Goal: Book appointment/travel/reservation

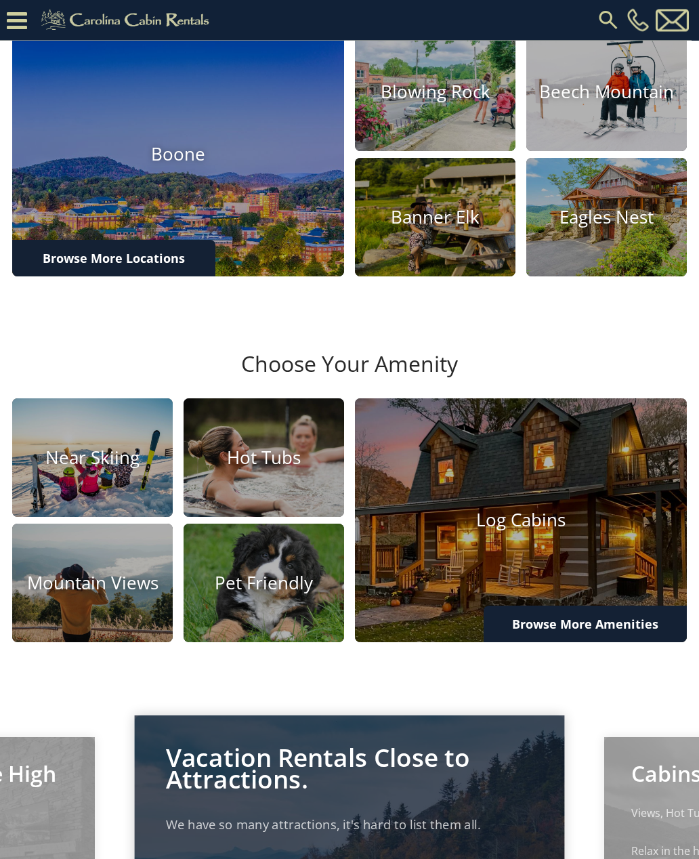
scroll to position [398, 0]
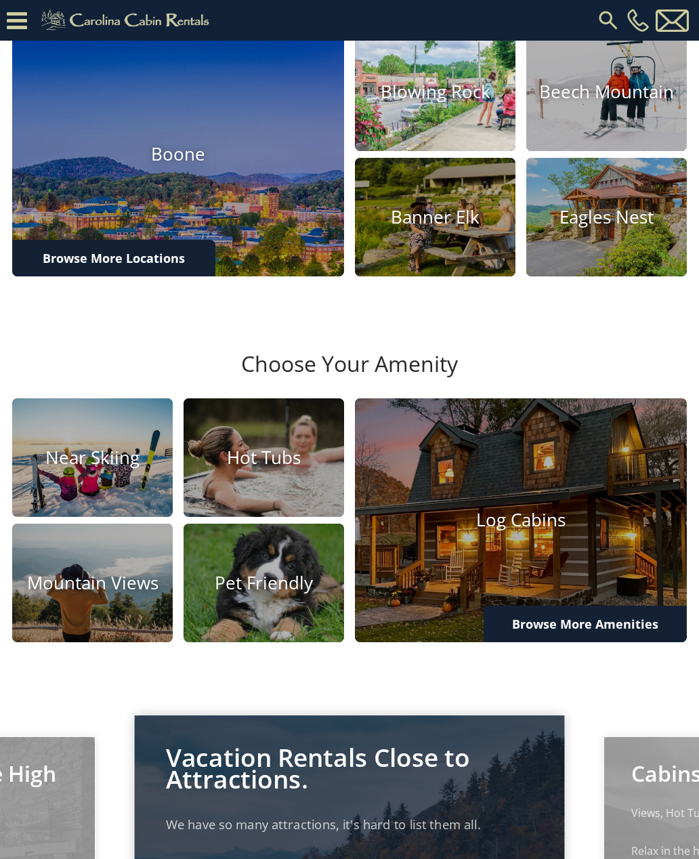
click at [443, 102] on h4 "Blowing Rock" at bounding box center [435, 91] width 161 height 21
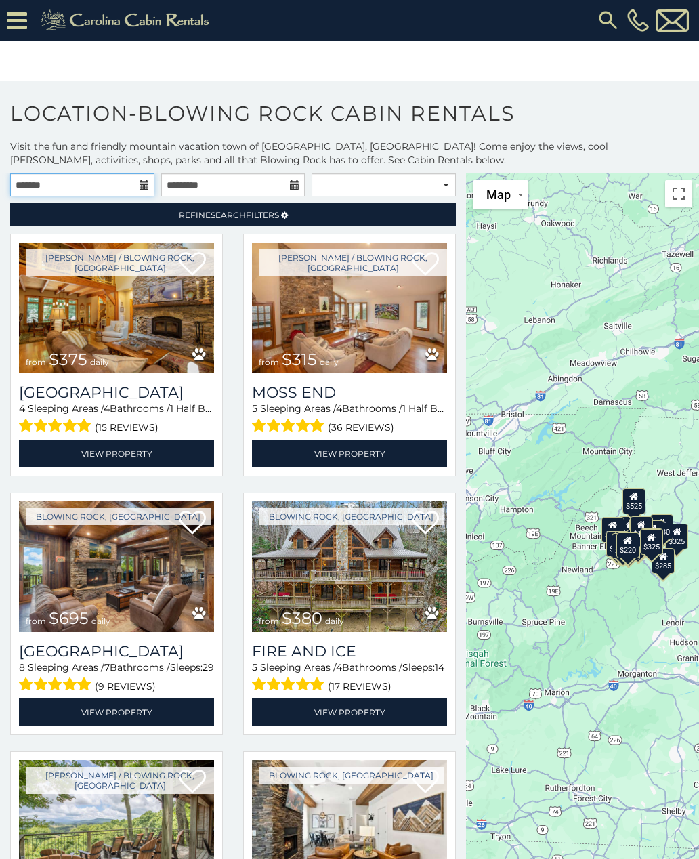
click at [142, 178] on input "text" at bounding box center [82, 184] width 144 height 23
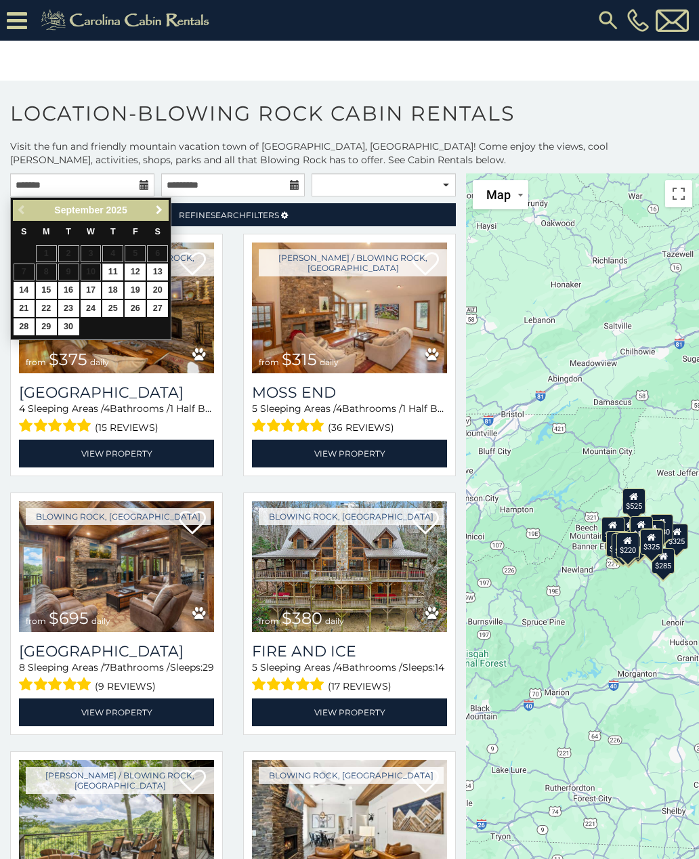
click at [164, 207] on span "Next" at bounding box center [159, 210] width 11 height 11
click at [163, 206] on span "Next" at bounding box center [159, 210] width 11 height 11
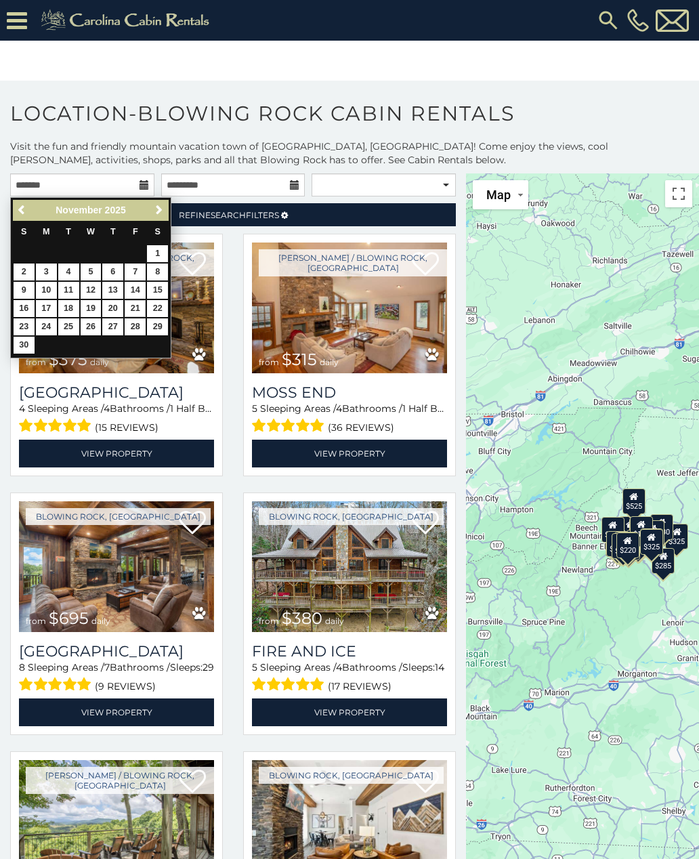
click at [137, 302] on link "21" at bounding box center [135, 308] width 21 height 17
type input "**********"
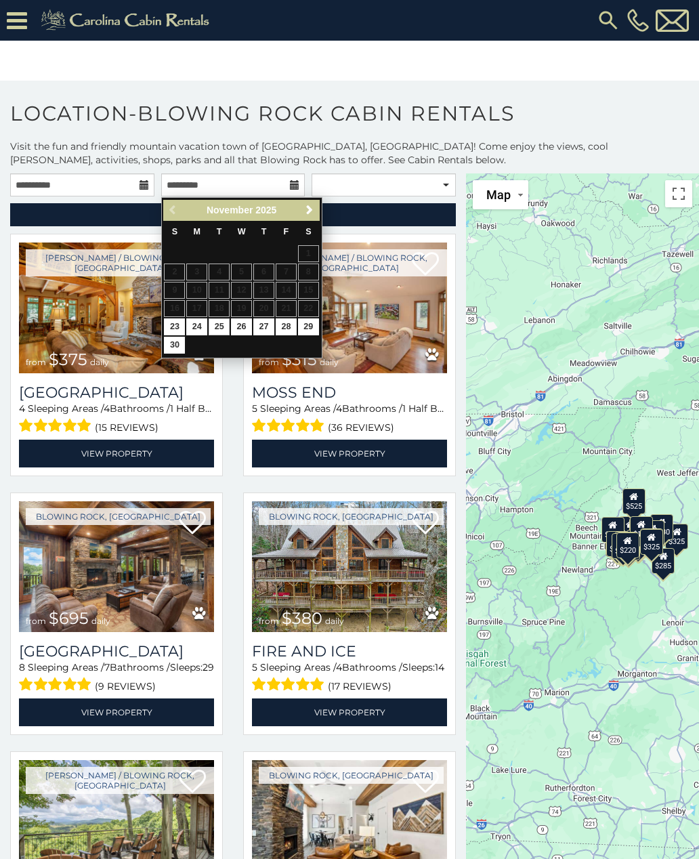
click at [218, 320] on link "25" at bounding box center [219, 326] width 21 height 17
type input "**********"
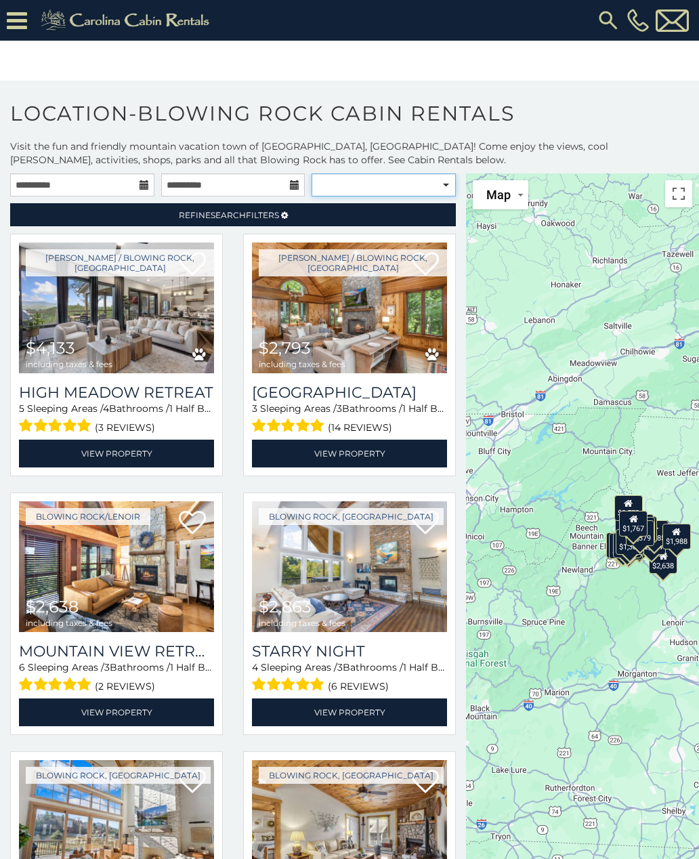
click at [447, 189] on select "**********" at bounding box center [384, 184] width 144 height 23
select select "**********"
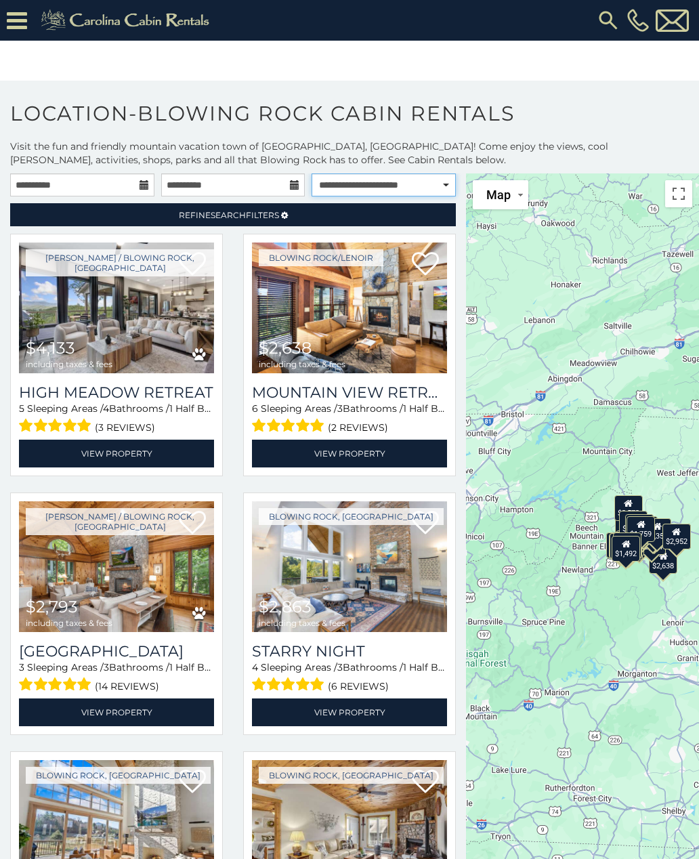
click at [448, 183] on select "**********" at bounding box center [384, 184] width 144 height 23
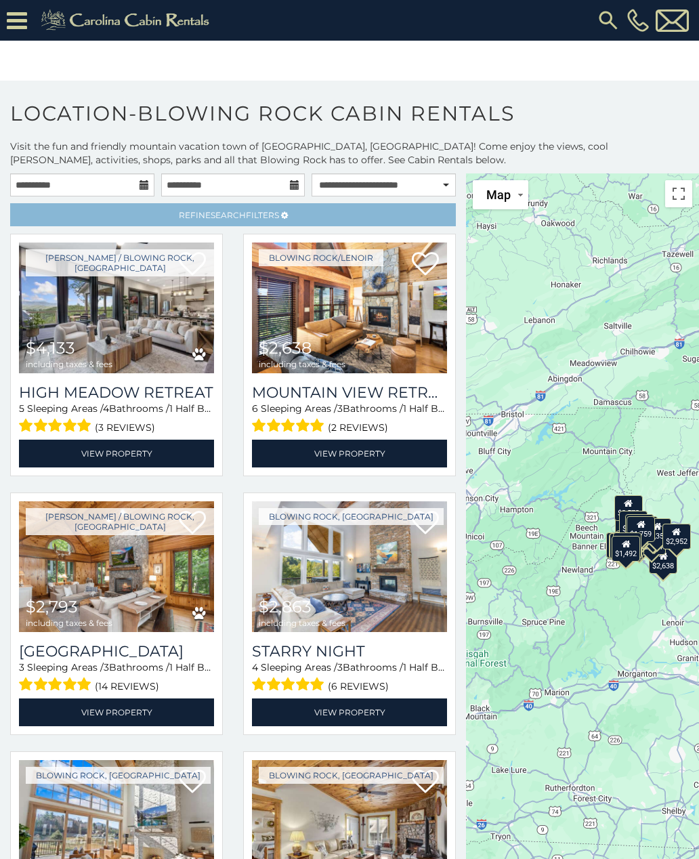
click at [255, 215] on span "Refine Search Filters" at bounding box center [229, 215] width 100 height 10
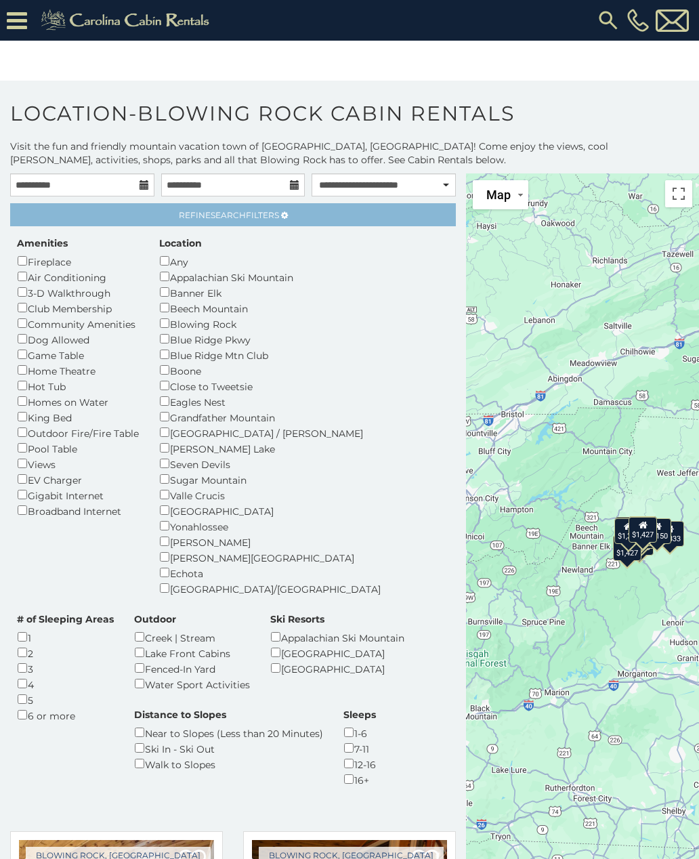
click at [248, 220] on span "Refine Search Filters" at bounding box center [229, 215] width 100 height 10
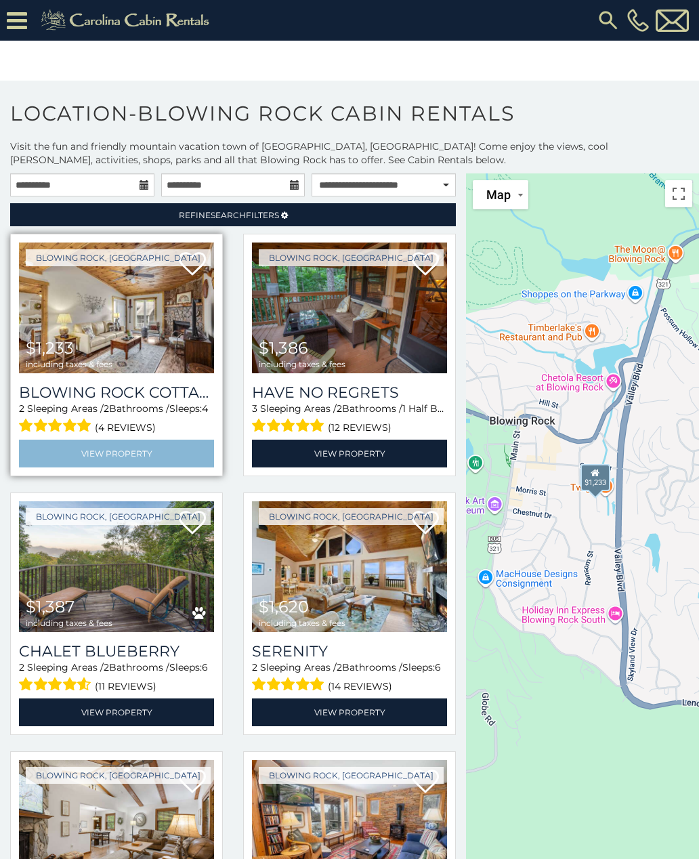
click at [130, 453] on link "View Property" at bounding box center [116, 454] width 195 height 28
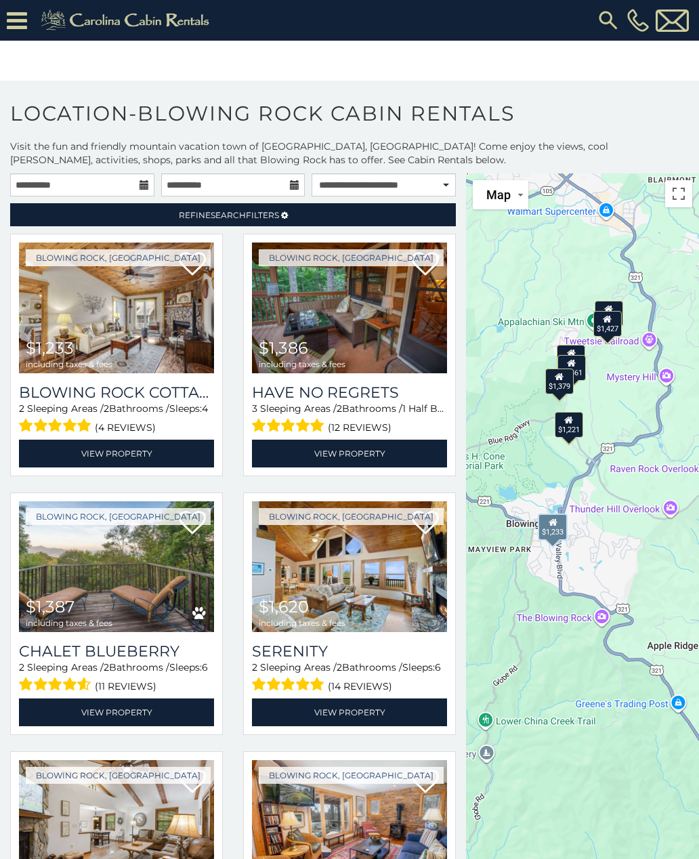
click at [25, 20] on icon at bounding box center [17, 21] width 20 height 24
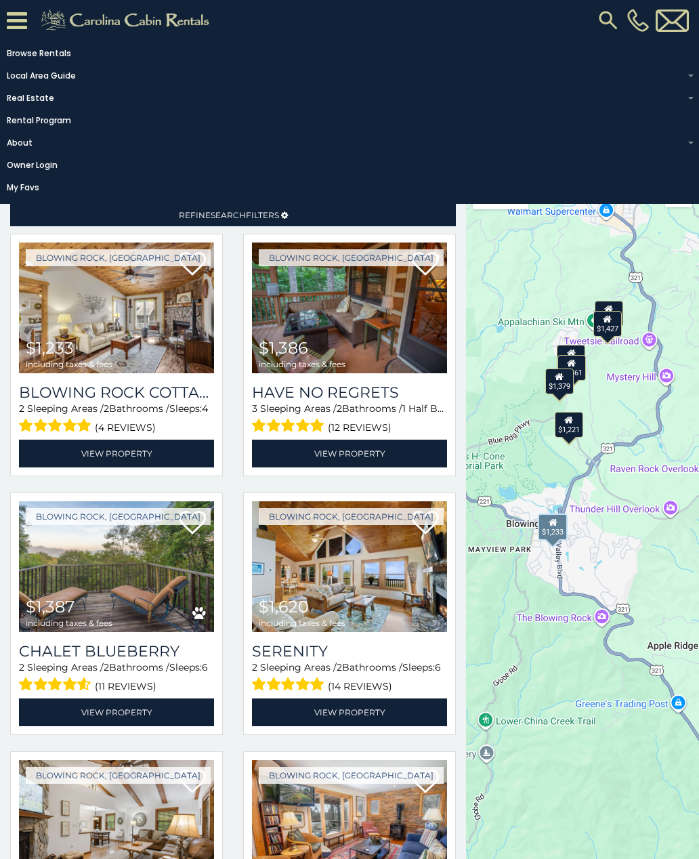
click at [500, 299] on div "$1,233 $1,386 $1,387 $1,620 $1,221 $1,361 $1,379 $1,427 $1,333 $1,068 $1,328 $1…" at bounding box center [582, 542] width 233 height 739
click at [476, 501] on div "$1,233 $1,386 $1,387 $1,620 $1,221 $1,361 $1,379 $1,427 $1,333 $1,068 $1,328 $1…" at bounding box center [582, 542] width 233 height 739
click at [35, 26] on img at bounding box center [127, 20] width 187 height 27
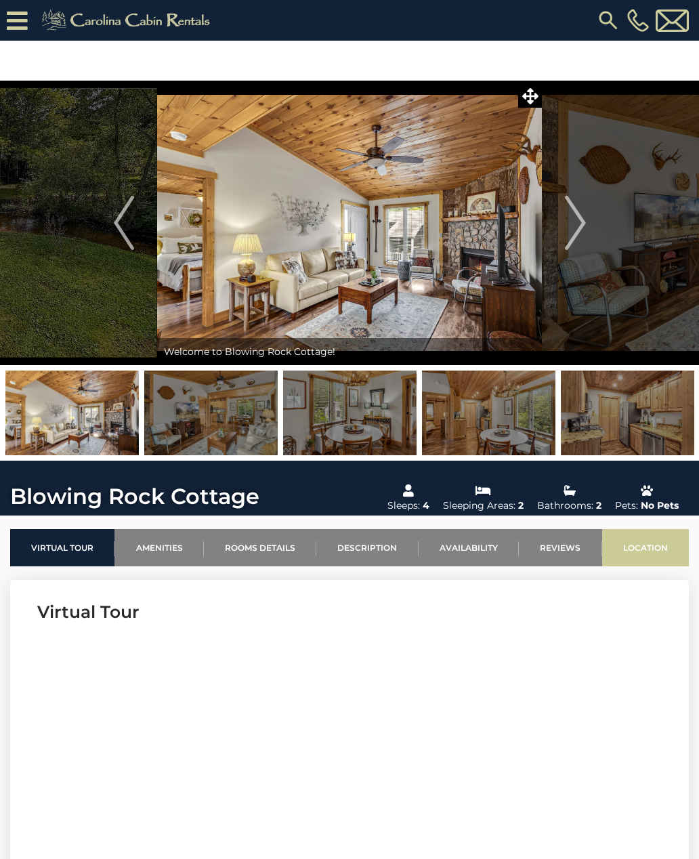
click at [641, 547] on link "Location" at bounding box center [645, 547] width 87 height 37
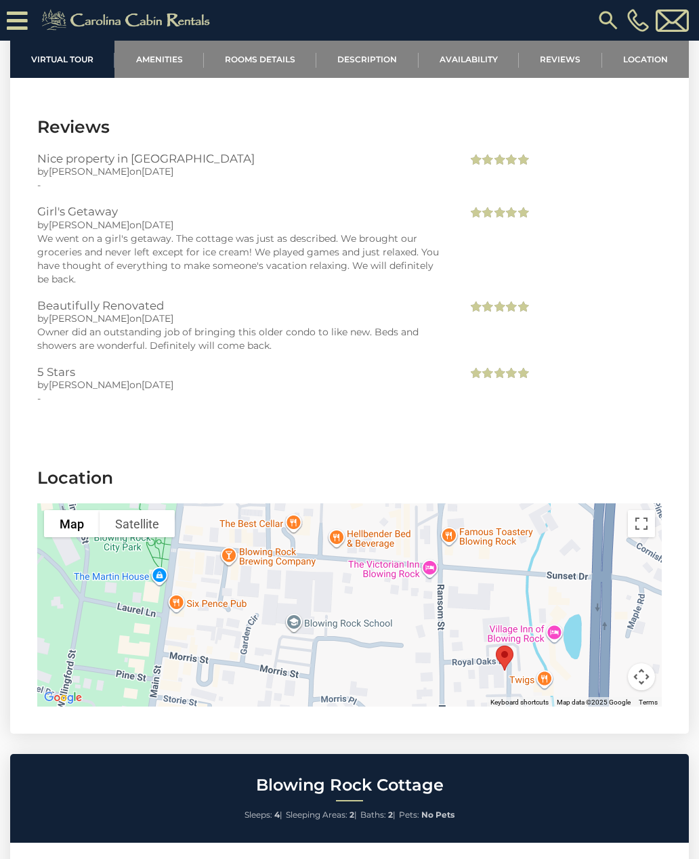
scroll to position [2389, 0]
click at [159, 50] on link "Amenities" at bounding box center [159, 59] width 89 height 37
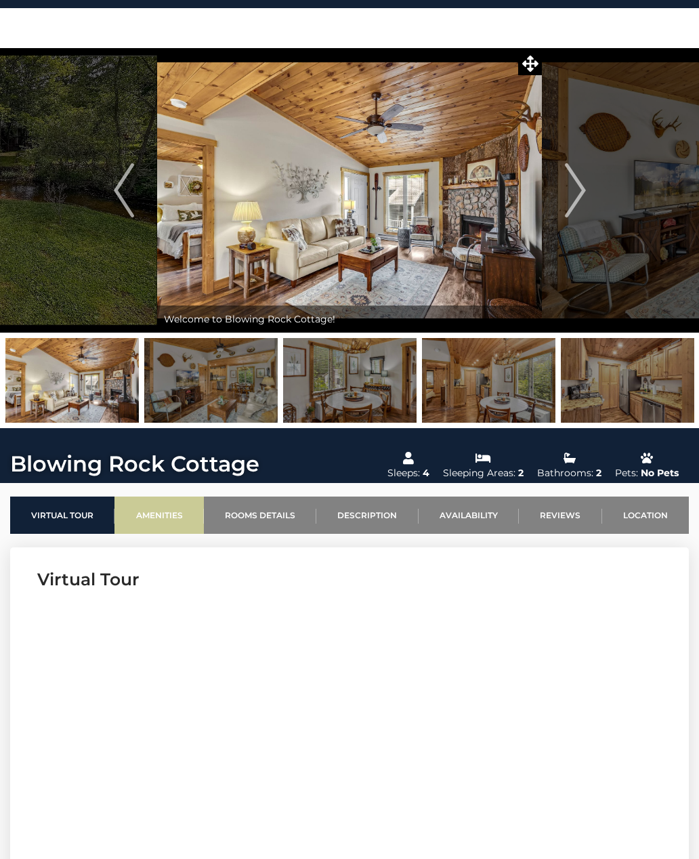
scroll to position [0, 0]
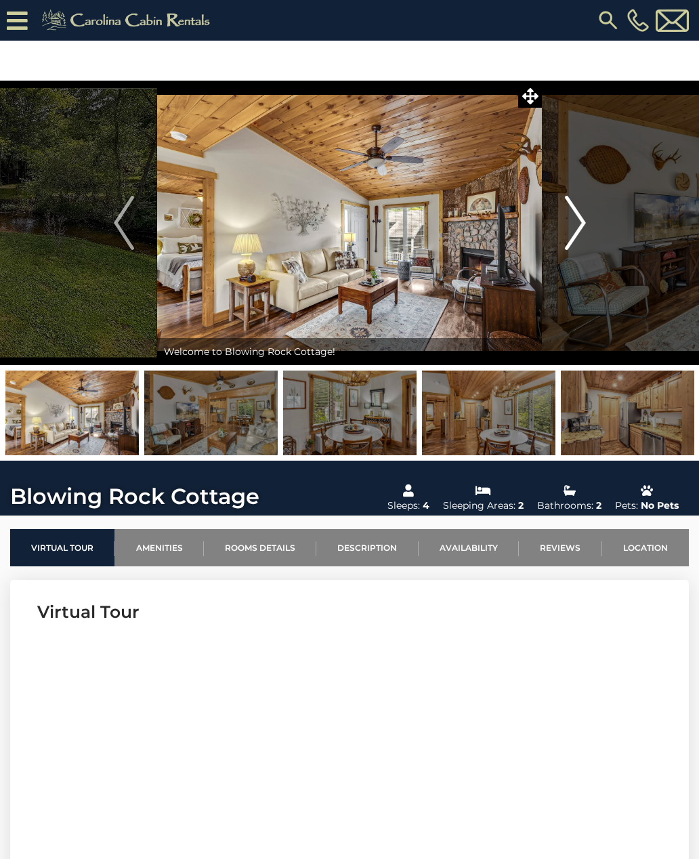
click at [575, 222] on img "Next" at bounding box center [575, 223] width 20 height 54
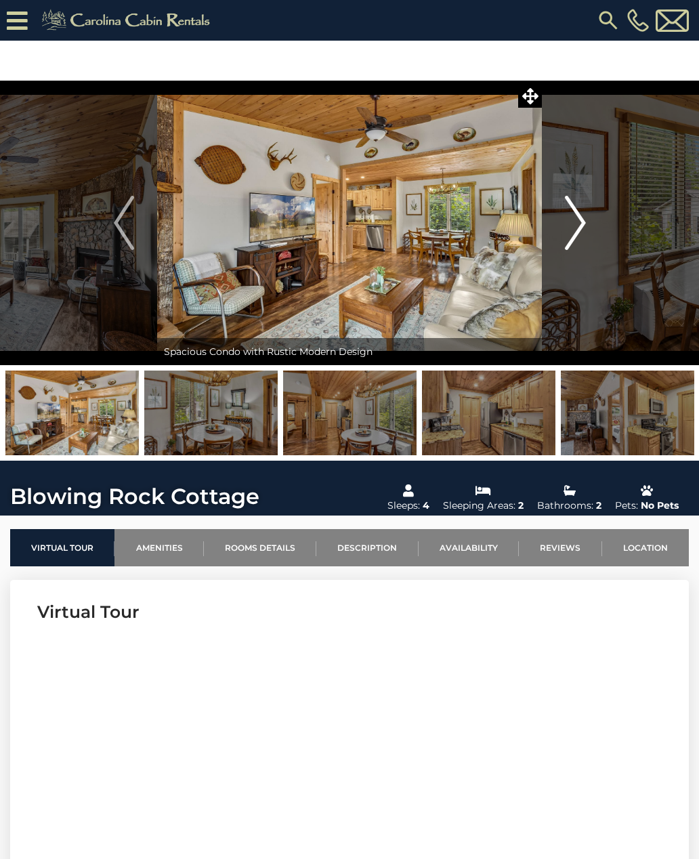
click at [573, 222] on img "Next" at bounding box center [575, 223] width 20 height 54
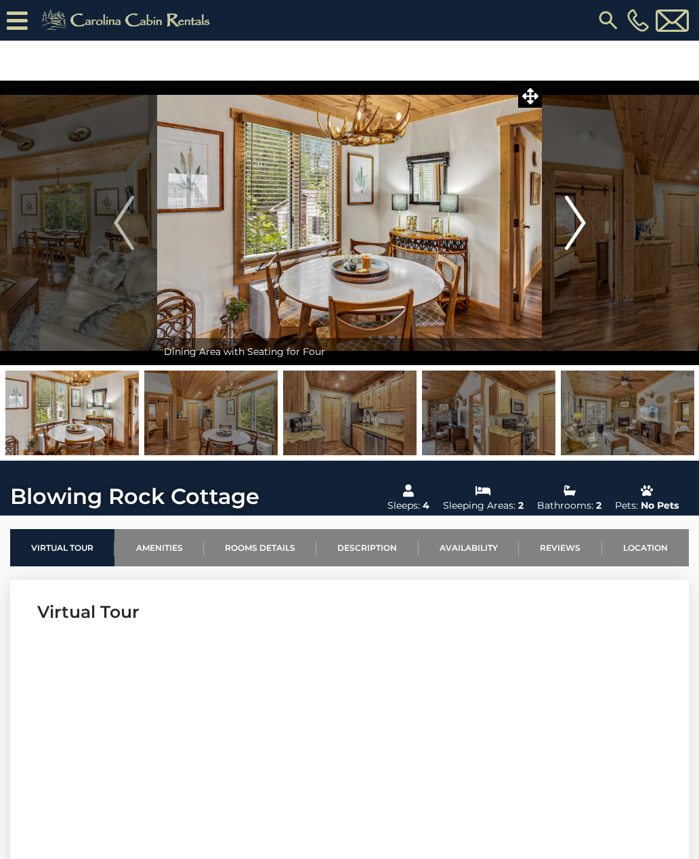
click at [578, 215] on img "Next" at bounding box center [575, 223] width 20 height 54
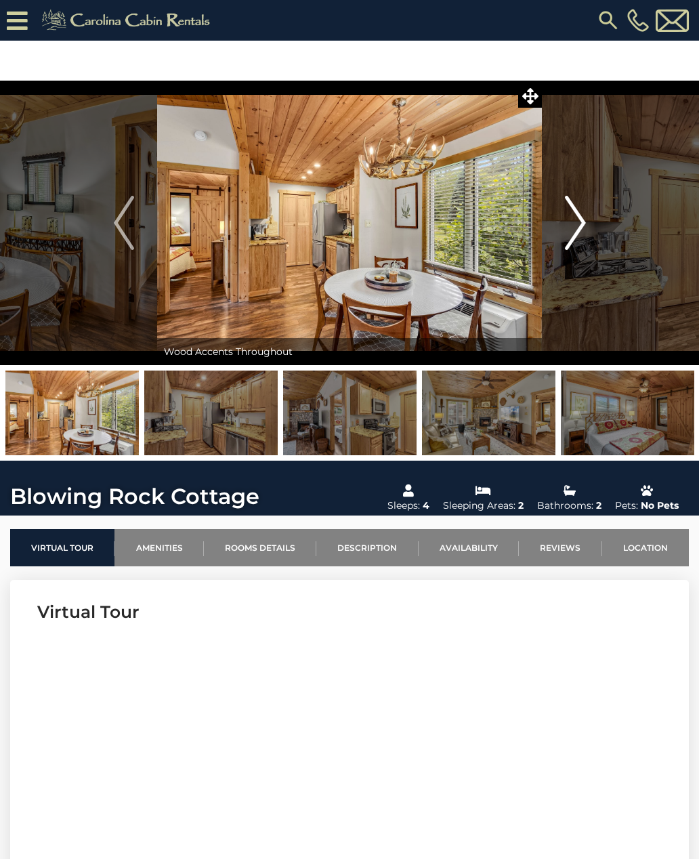
click at [577, 221] on img "Next" at bounding box center [575, 223] width 20 height 54
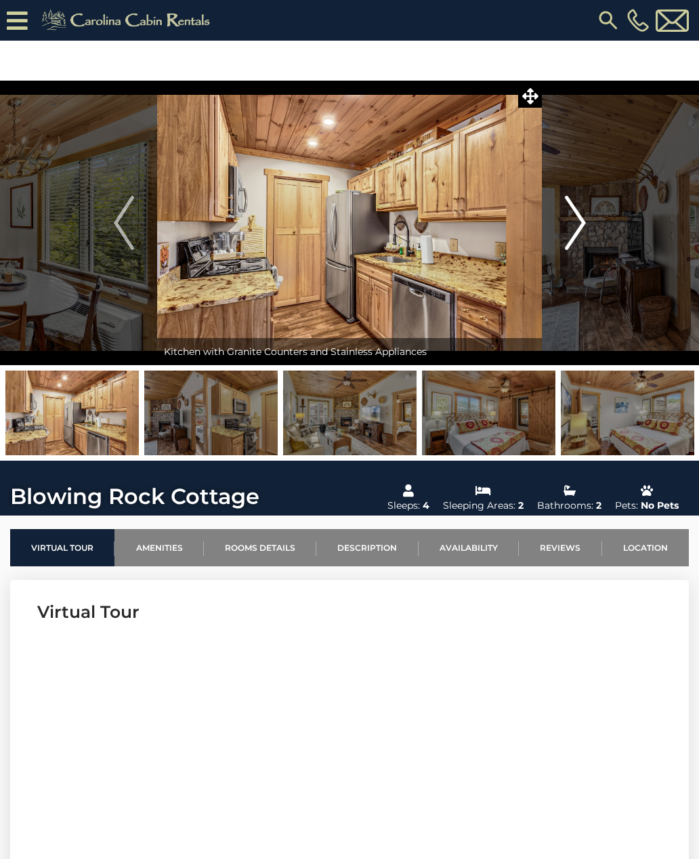
click at [576, 223] on img "Next" at bounding box center [575, 223] width 20 height 54
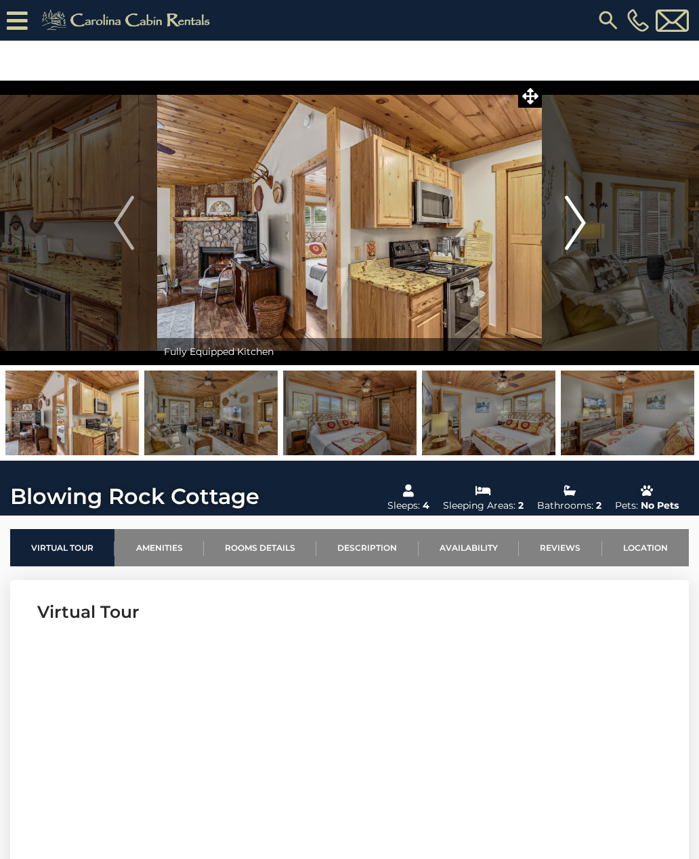
click at [575, 224] on img "Next" at bounding box center [575, 223] width 20 height 54
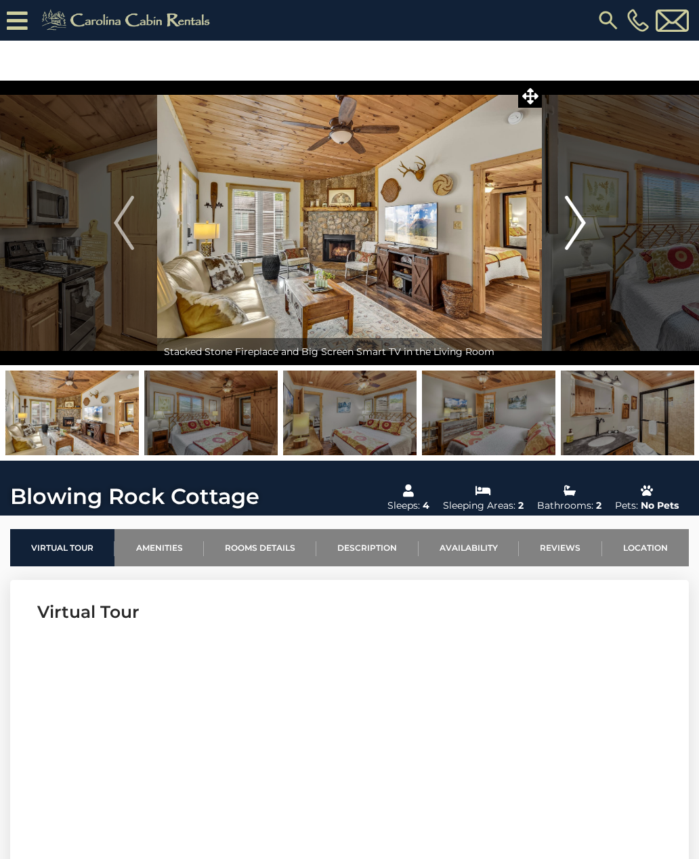
click at [579, 222] on img "Next" at bounding box center [575, 223] width 20 height 54
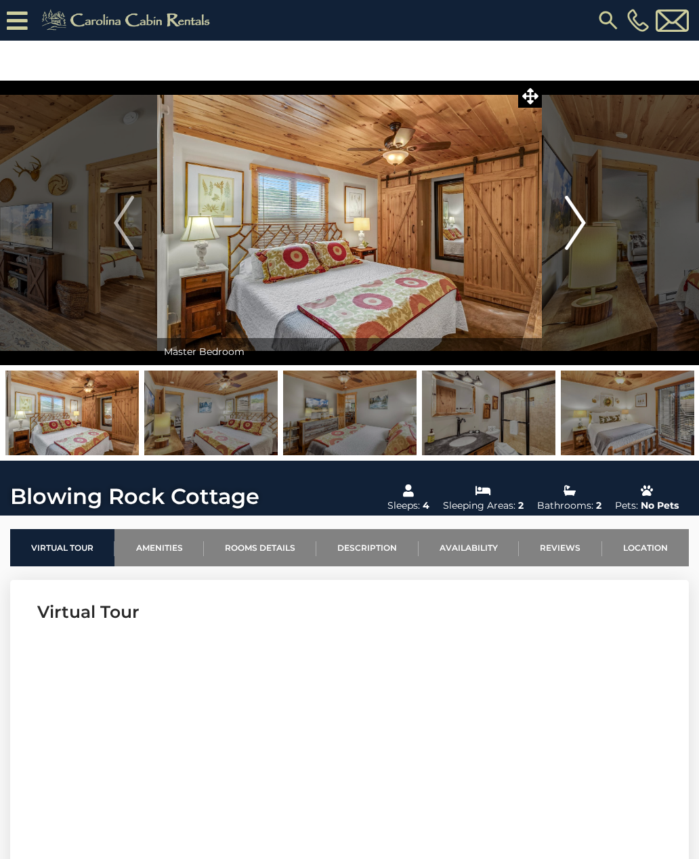
click at [577, 223] on img "Next" at bounding box center [575, 223] width 20 height 54
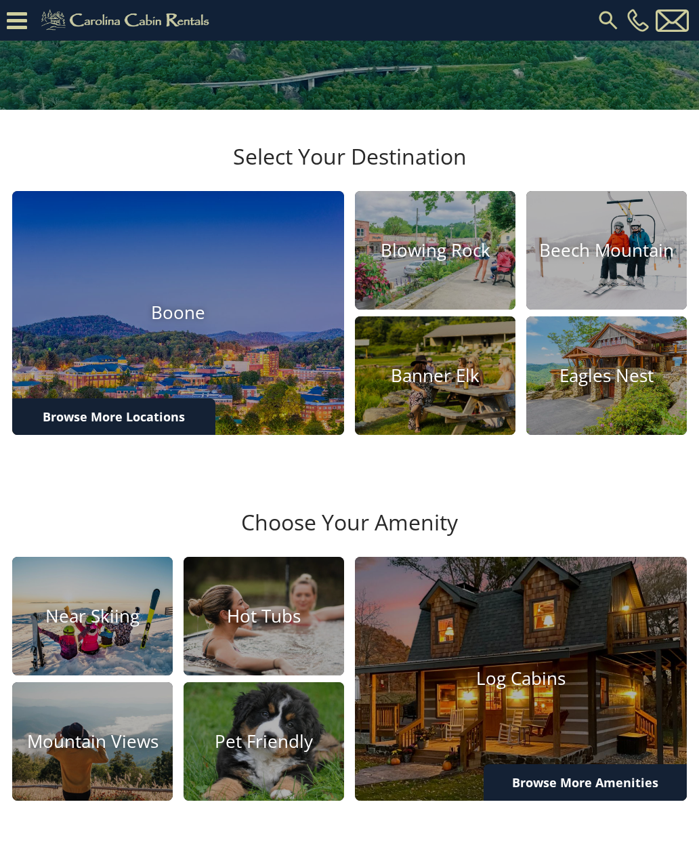
scroll to position [238, 0]
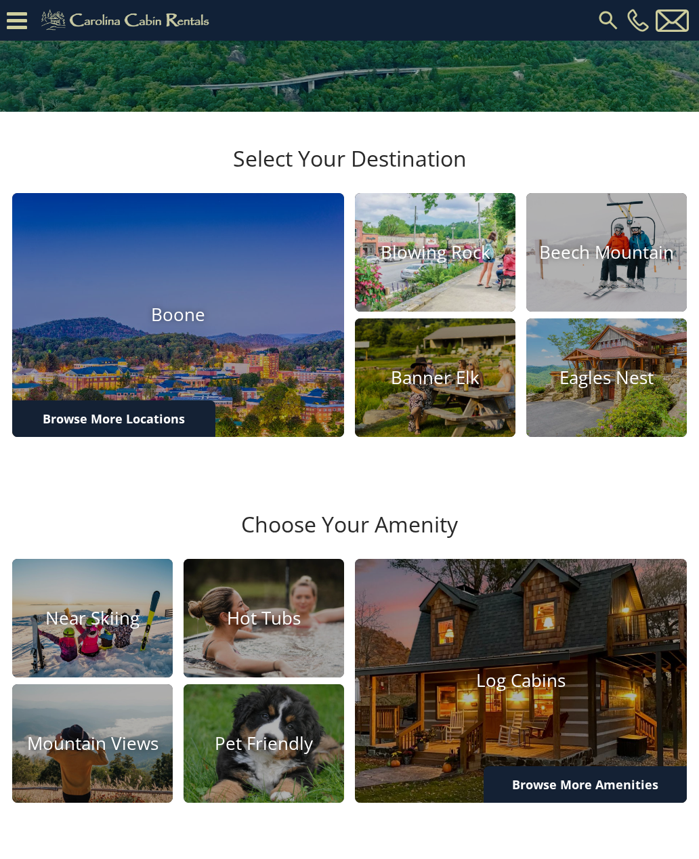
click at [424, 282] on img at bounding box center [435, 253] width 177 height 130
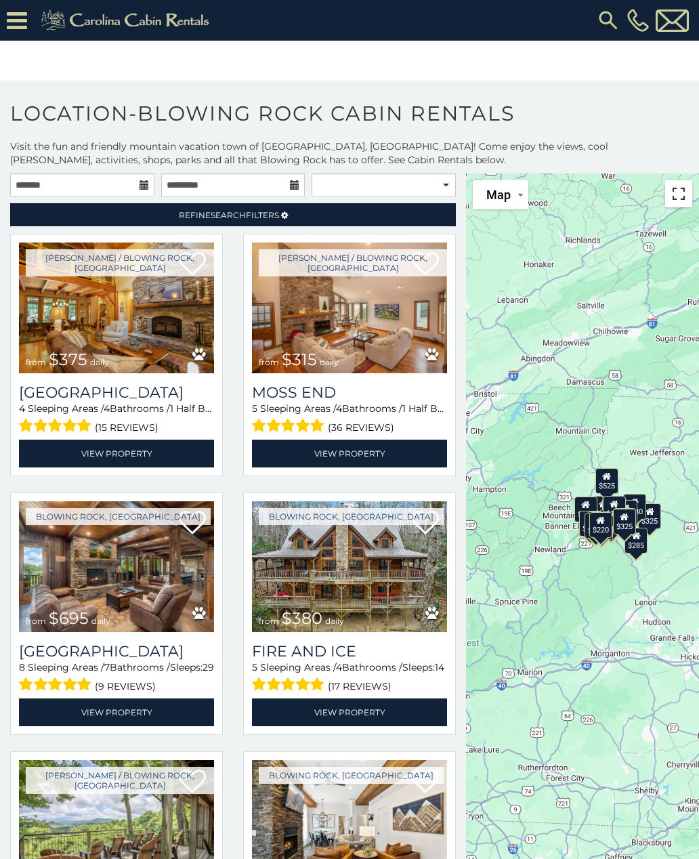
click at [676, 193] on button "Toggle fullscreen view" at bounding box center [678, 193] width 27 height 27
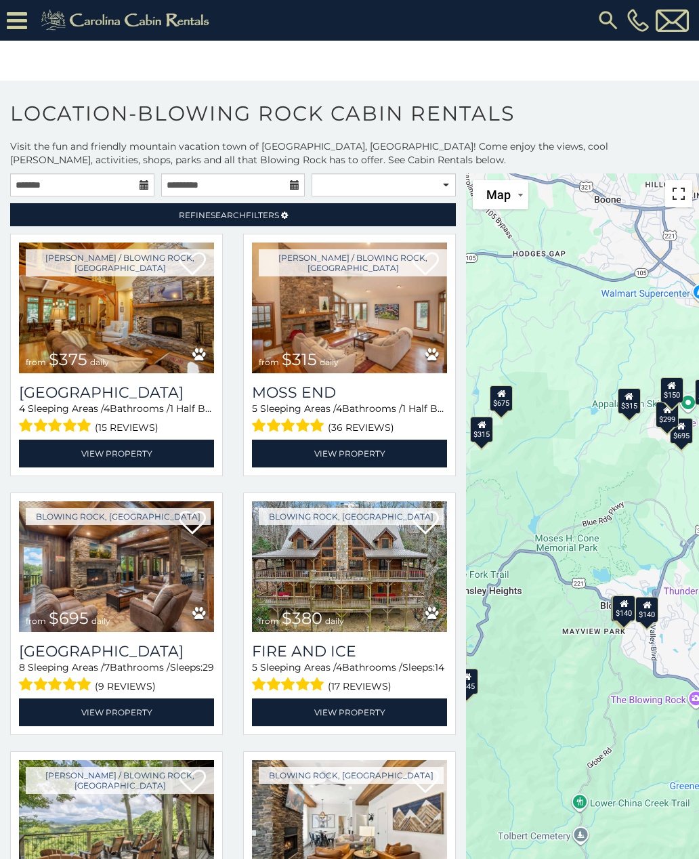
click at [676, 194] on button "Toggle fullscreen view" at bounding box center [678, 193] width 27 height 27
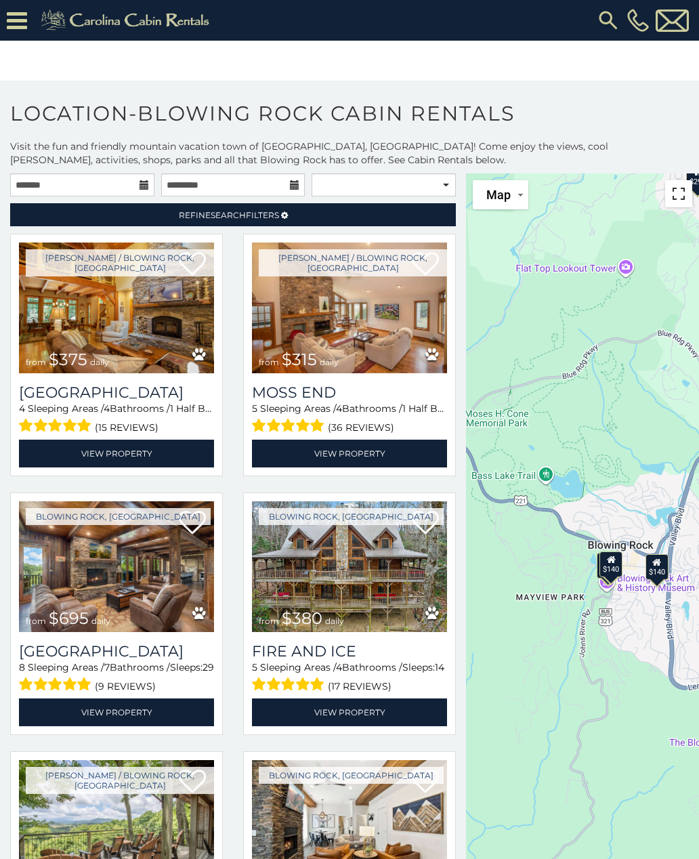
click at [674, 193] on button "Toggle fullscreen view" at bounding box center [678, 193] width 27 height 27
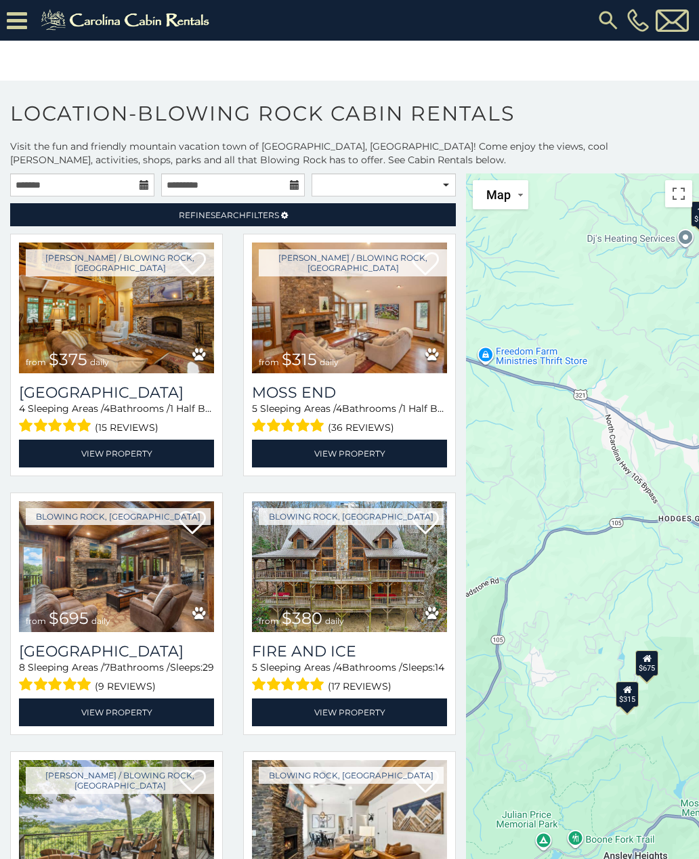
click at [34, 32] on img at bounding box center [127, 20] width 187 height 27
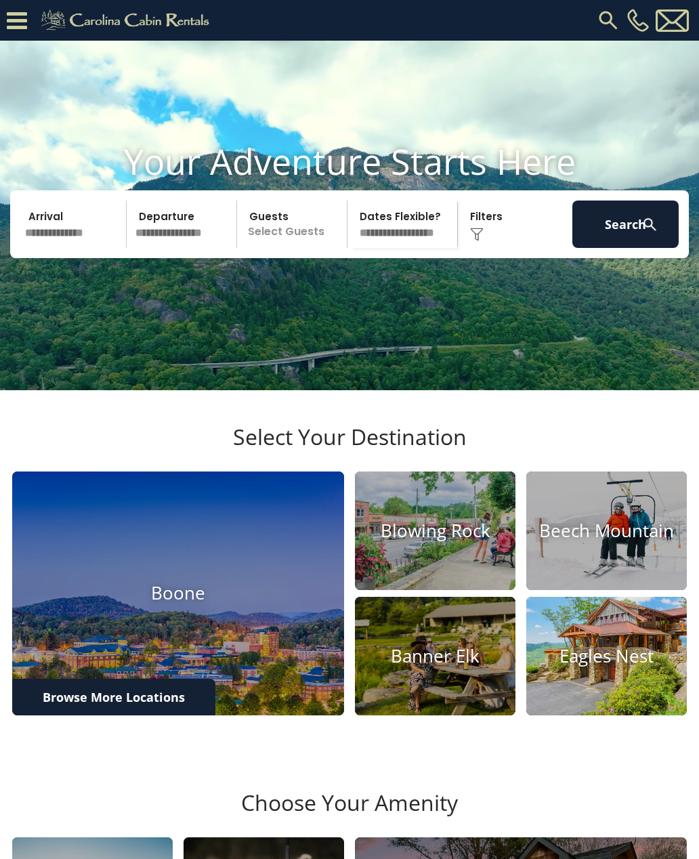
click at [604, 685] on img at bounding box center [606, 656] width 177 height 130
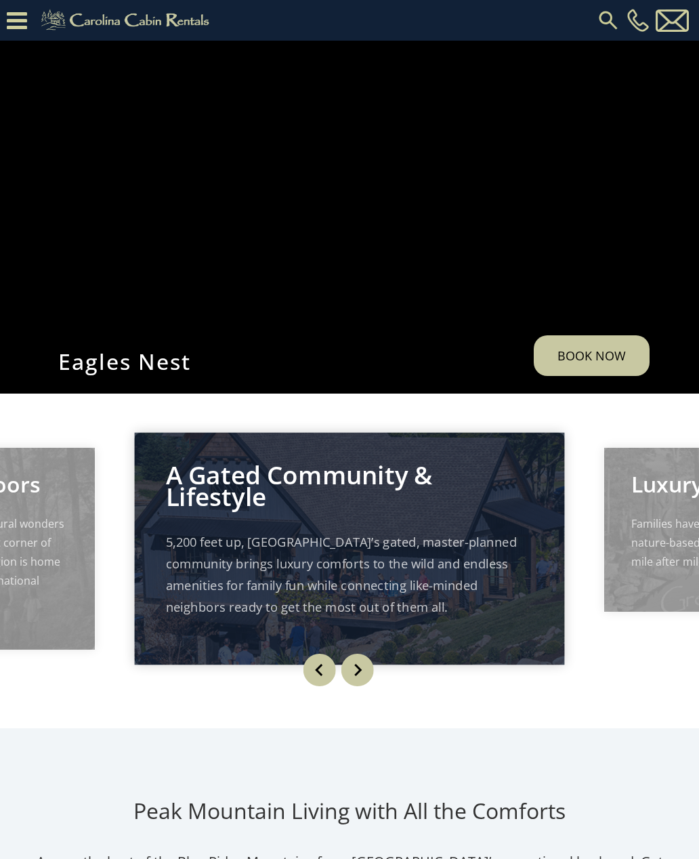
click at [358, 686] on img "Next" at bounding box center [357, 670] width 33 height 33
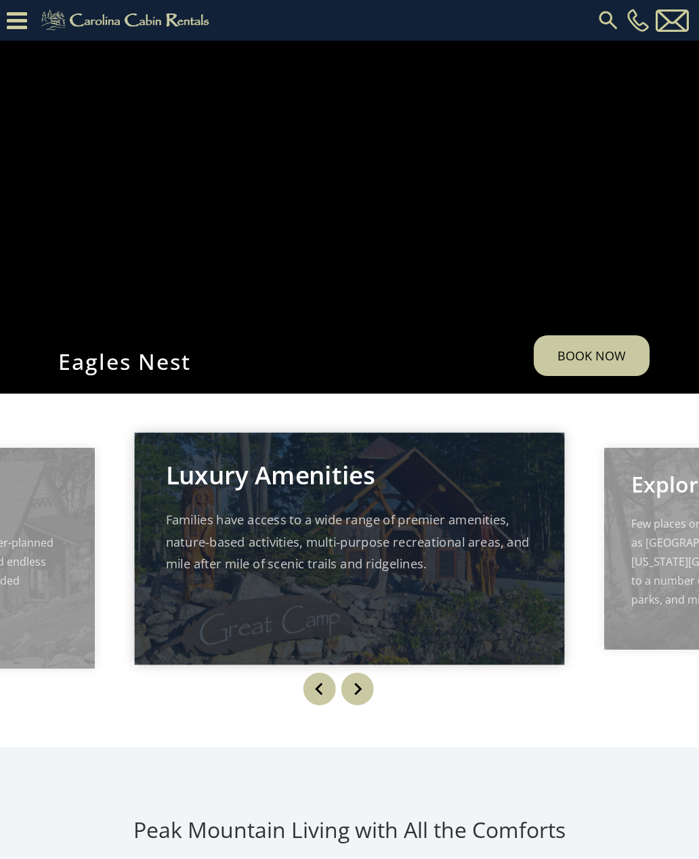
click at [360, 705] on img "Next" at bounding box center [357, 689] width 33 height 33
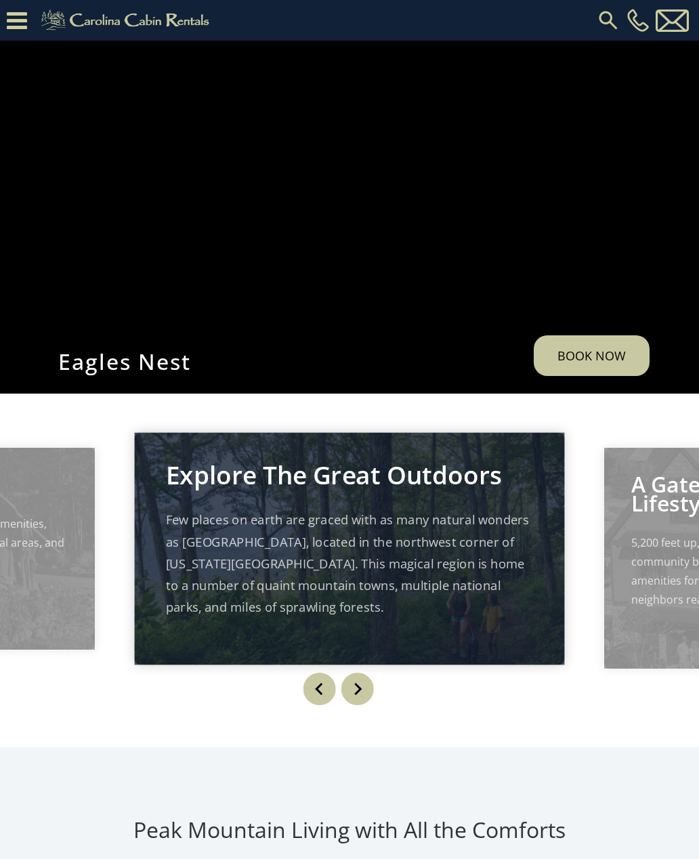
click at [362, 705] on img "Next" at bounding box center [357, 689] width 33 height 33
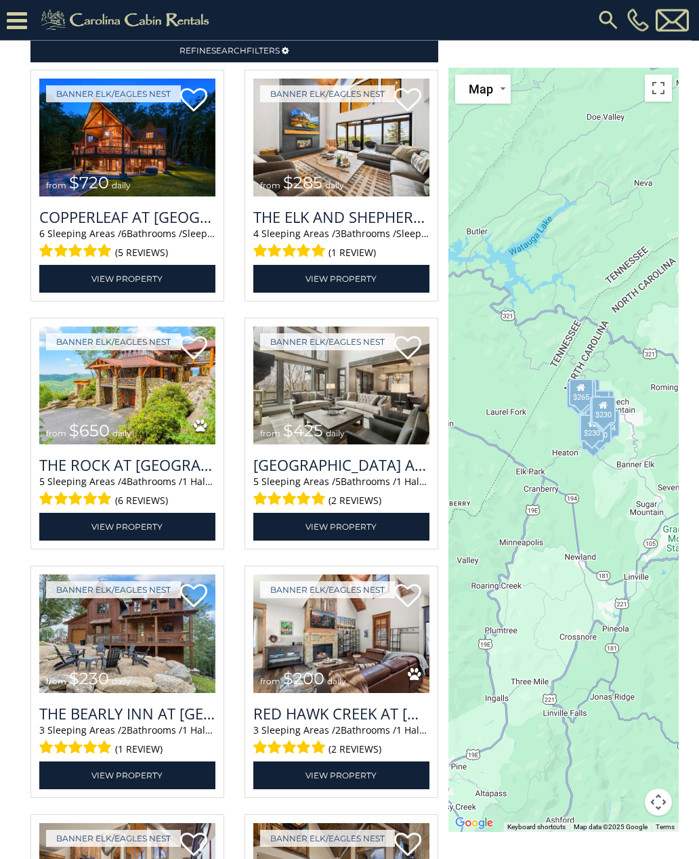
scroll to position [1331, 0]
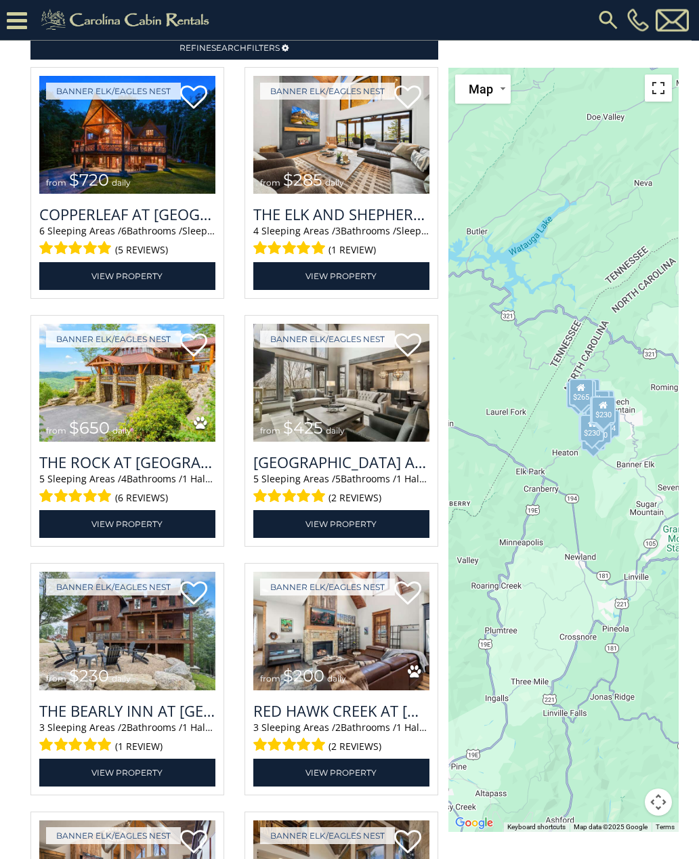
click at [658, 79] on button "Toggle fullscreen view" at bounding box center [658, 88] width 27 height 27
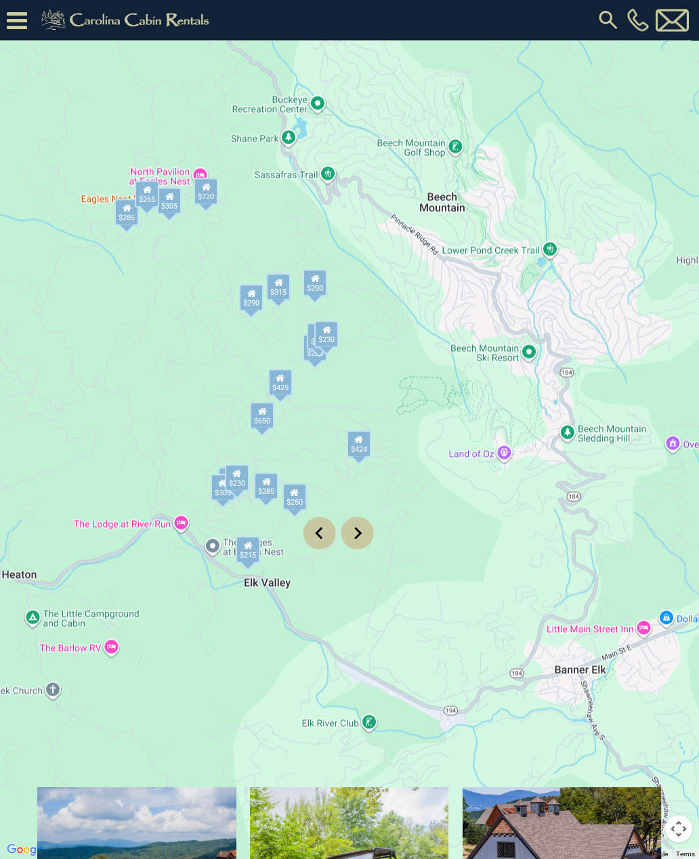
scroll to position [0, 0]
